Goal: Transaction & Acquisition: Purchase product/service

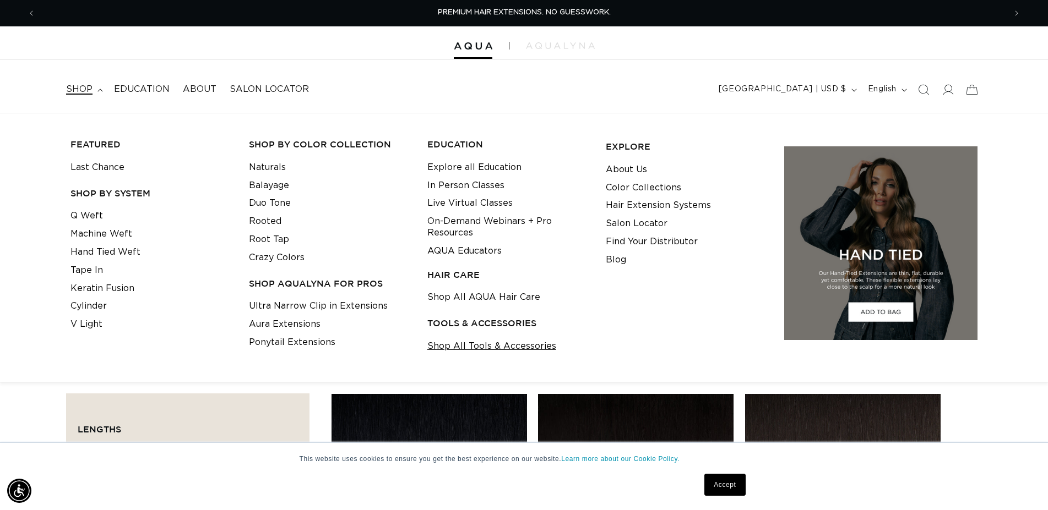
click at [458, 345] on link "Shop All Tools & Accessories" at bounding box center [491, 347] width 129 height 18
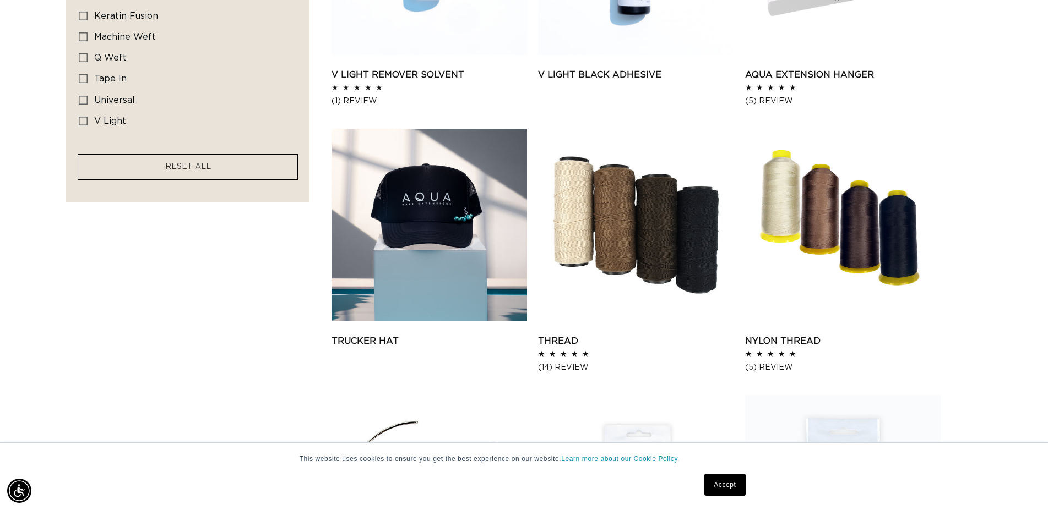
scroll to position [1123, 0]
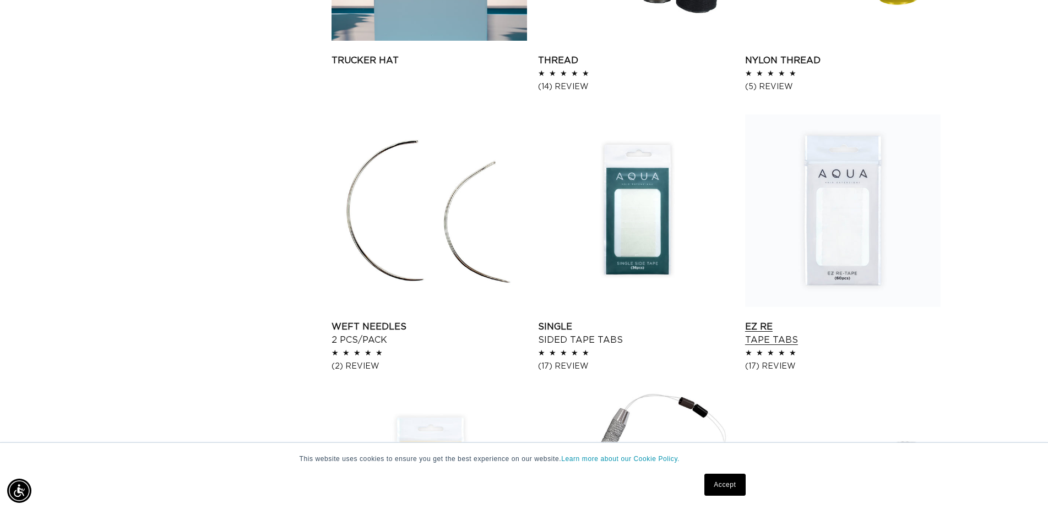
click at [834, 320] on link "EZ Re Tape Tabs" at bounding box center [842, 333] width 195 height 26
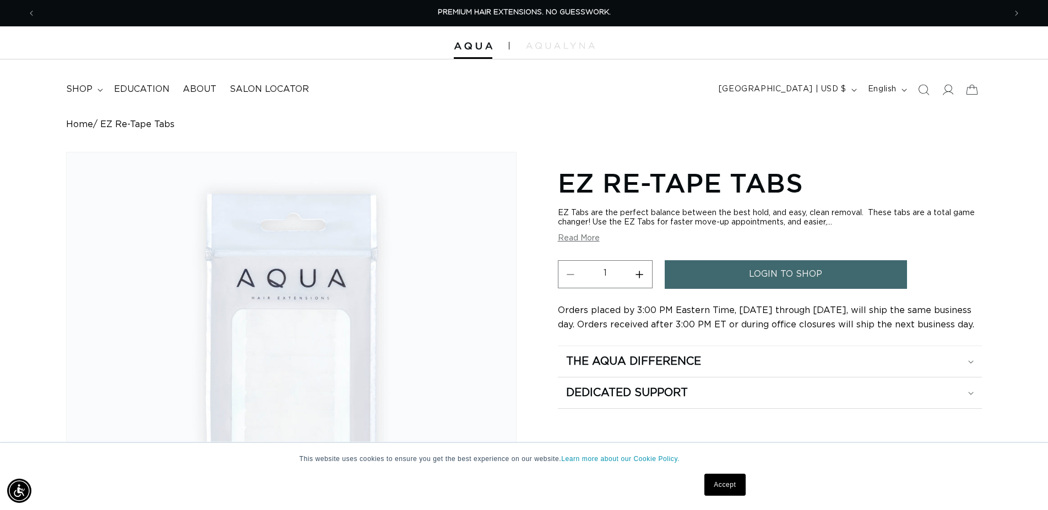
click at [572, 237] on button "Read More" at bounding box center [579, 238] width 42 height 9
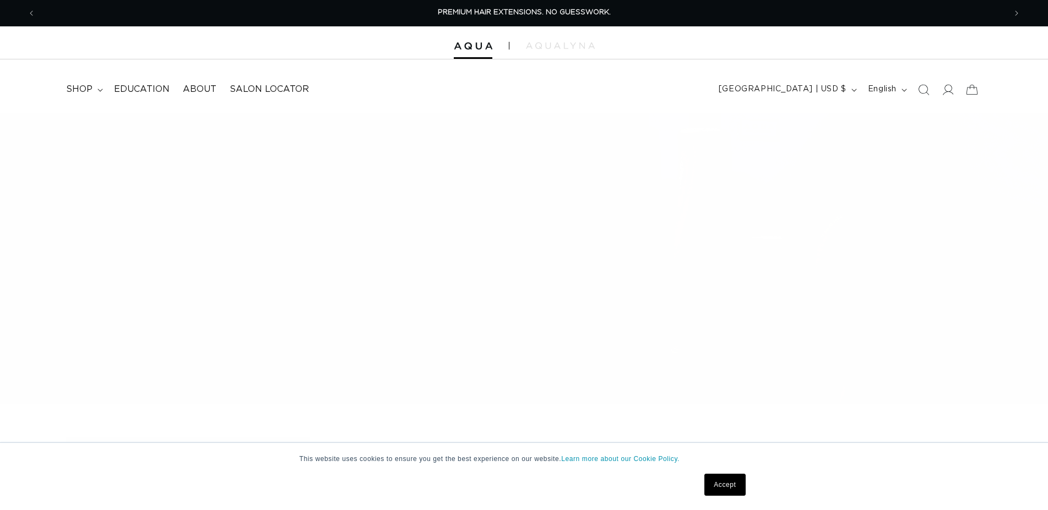
scroll to position [1235, 0]
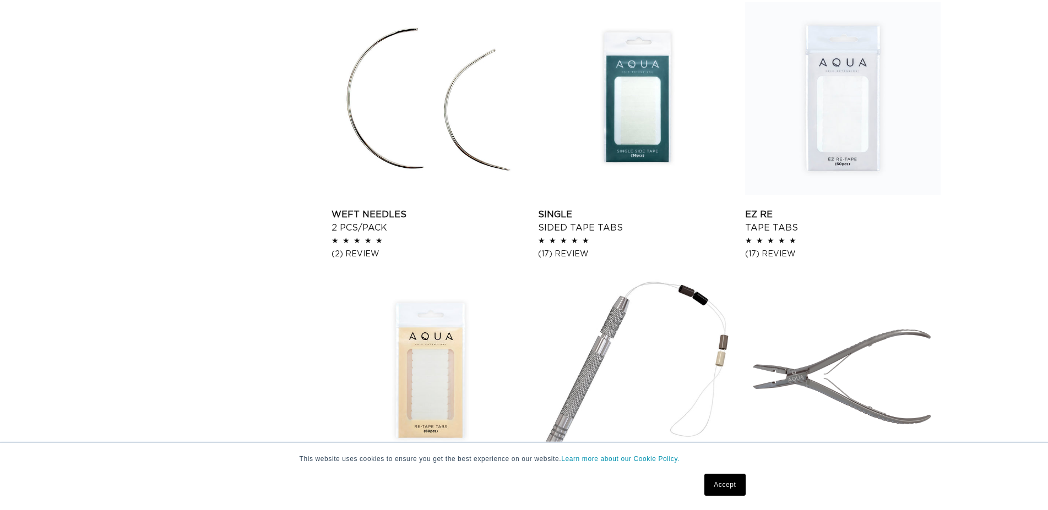
click at [432, 481] on link "Re Tape Tabs" at bounding box center [428, 494] width 195 height 26
